Goal: Task Accomplishment & Management: Manage account settings

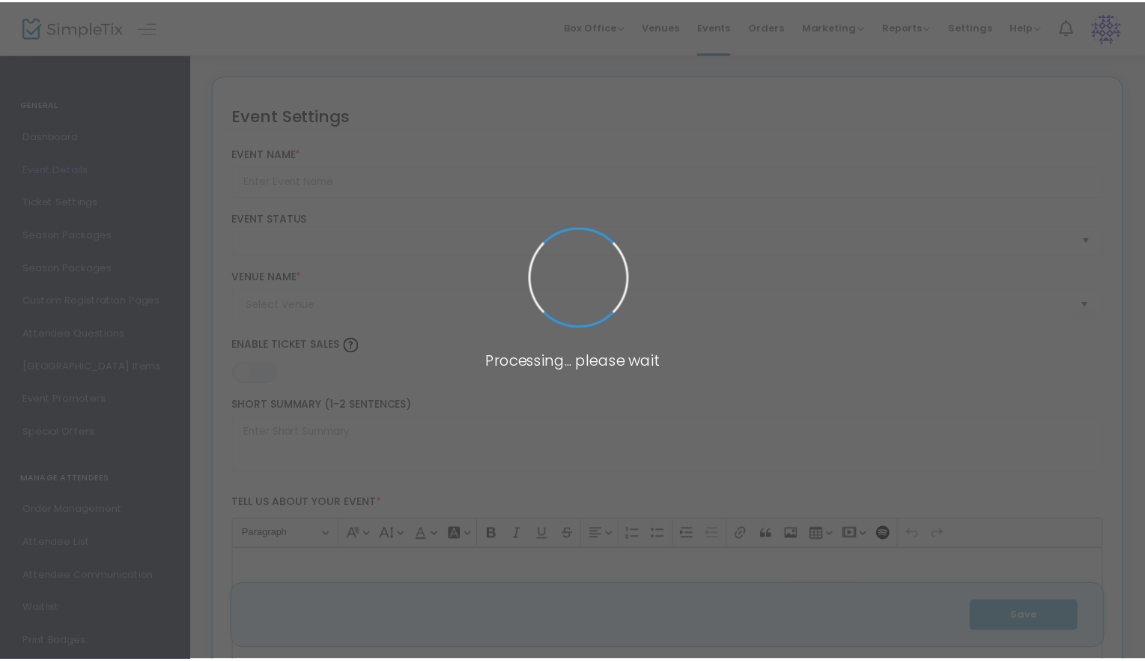
scroll to position [456, 0]
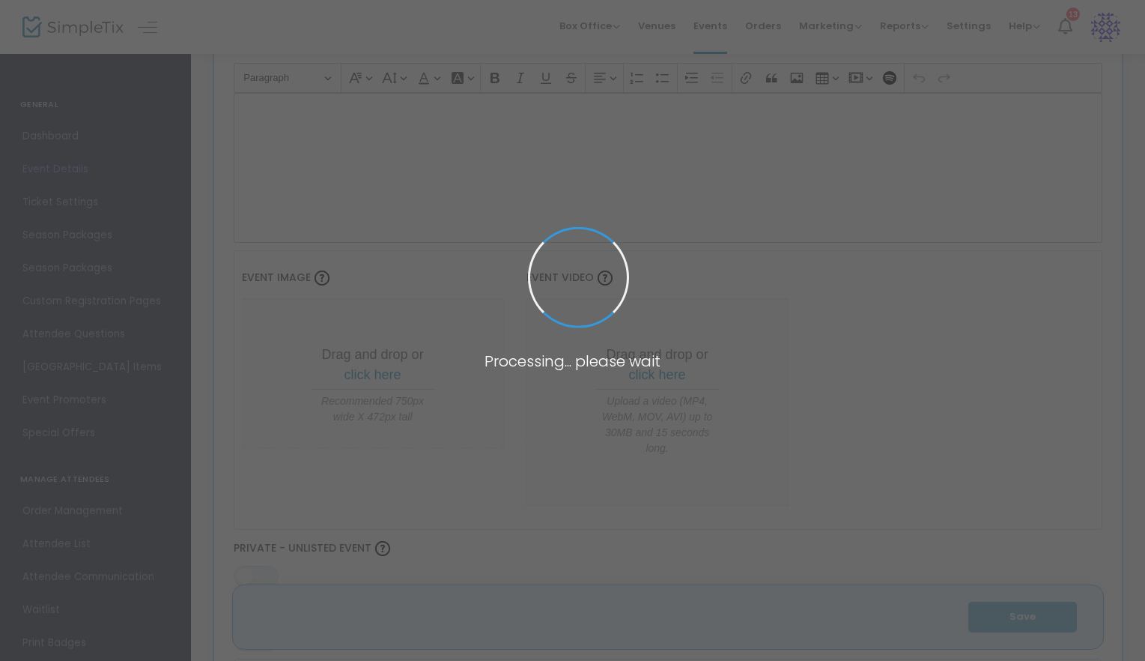
type input "Downtown [GEOGRAPHIC_DATA] to Table Dinner"
type textarea "We invite you to join us for a remarkable culinary experience celebrating local…"
type input "Buy Tickets"
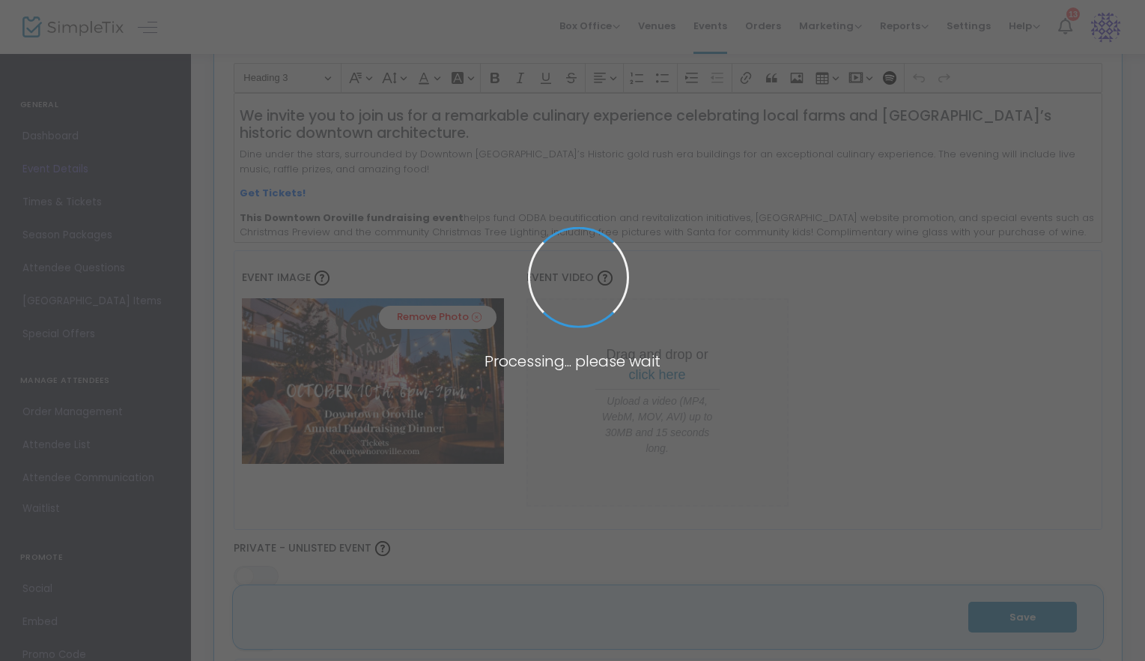
type input "Dinner on [PERSON_NAME][GEOGRAPHIC_DATA]"
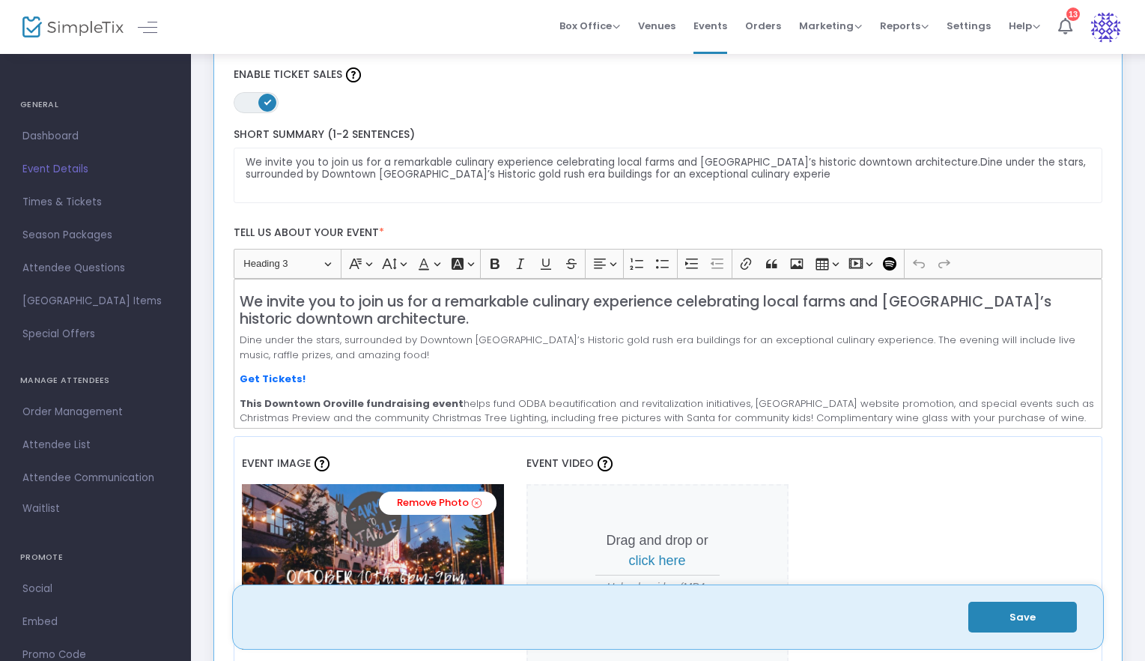
scroll to position [0, 0]
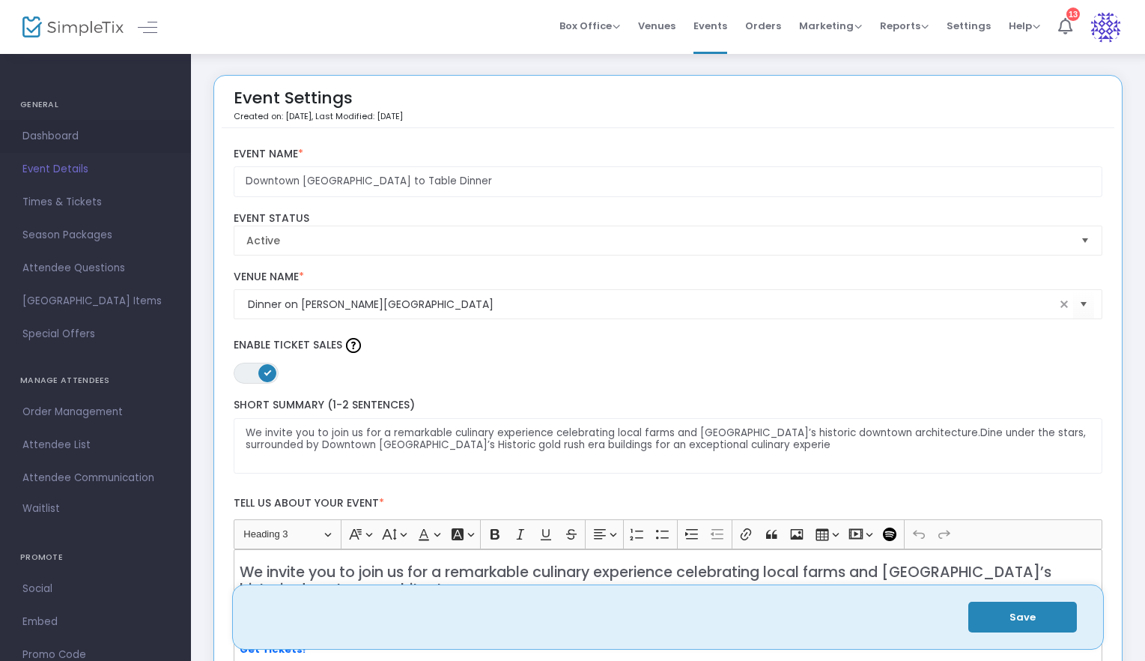
click at [79, 138] on span "Dashboard" at bounding box center [95, 136] width 146 height 19
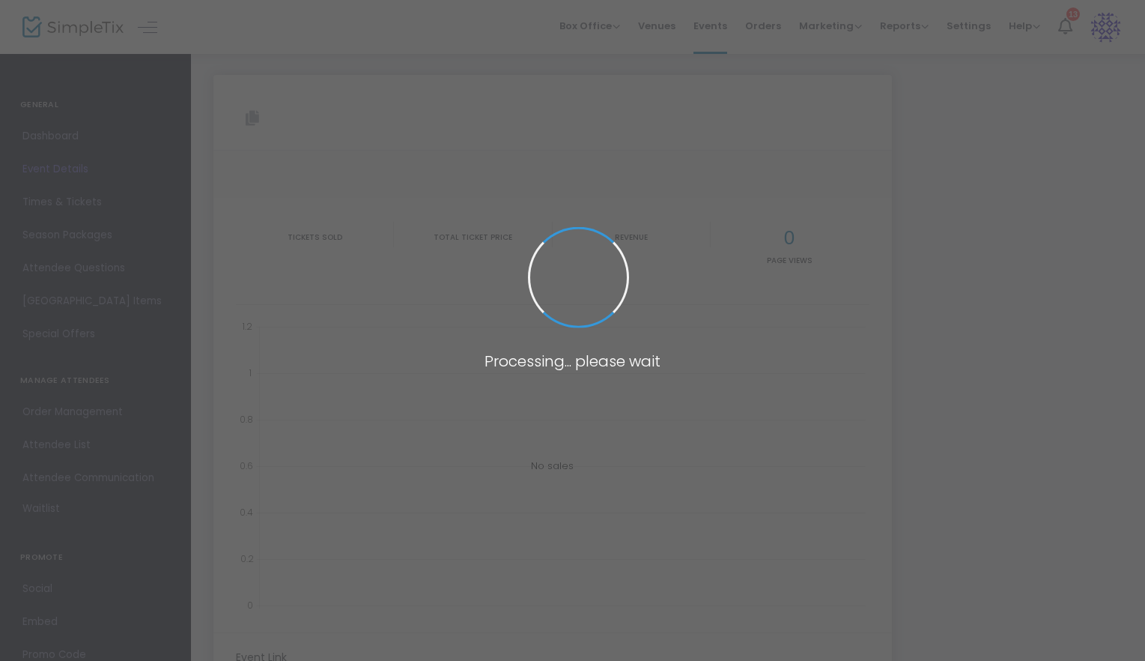
type input "[URL][DOMAIN_NAME]"
